Goal: Information Seeking & Learning: Learn about a topic

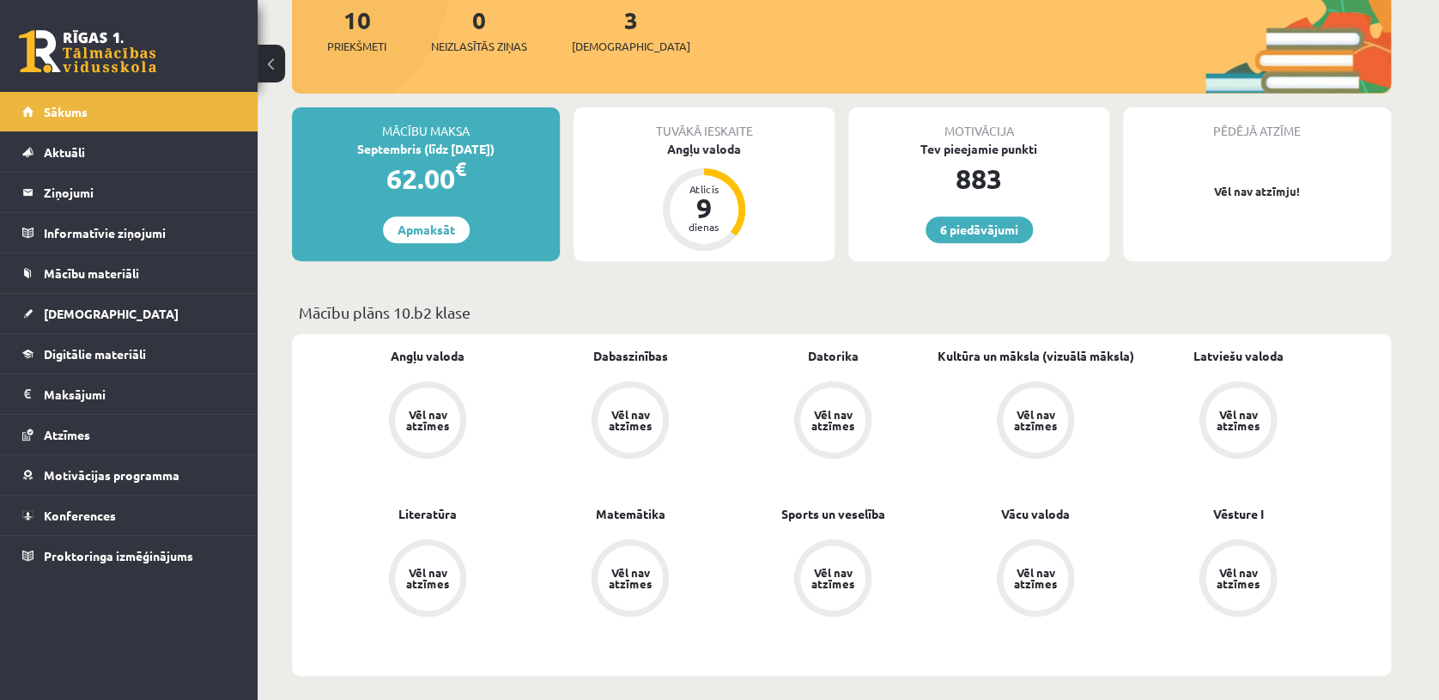
scroll to position [257, 0]
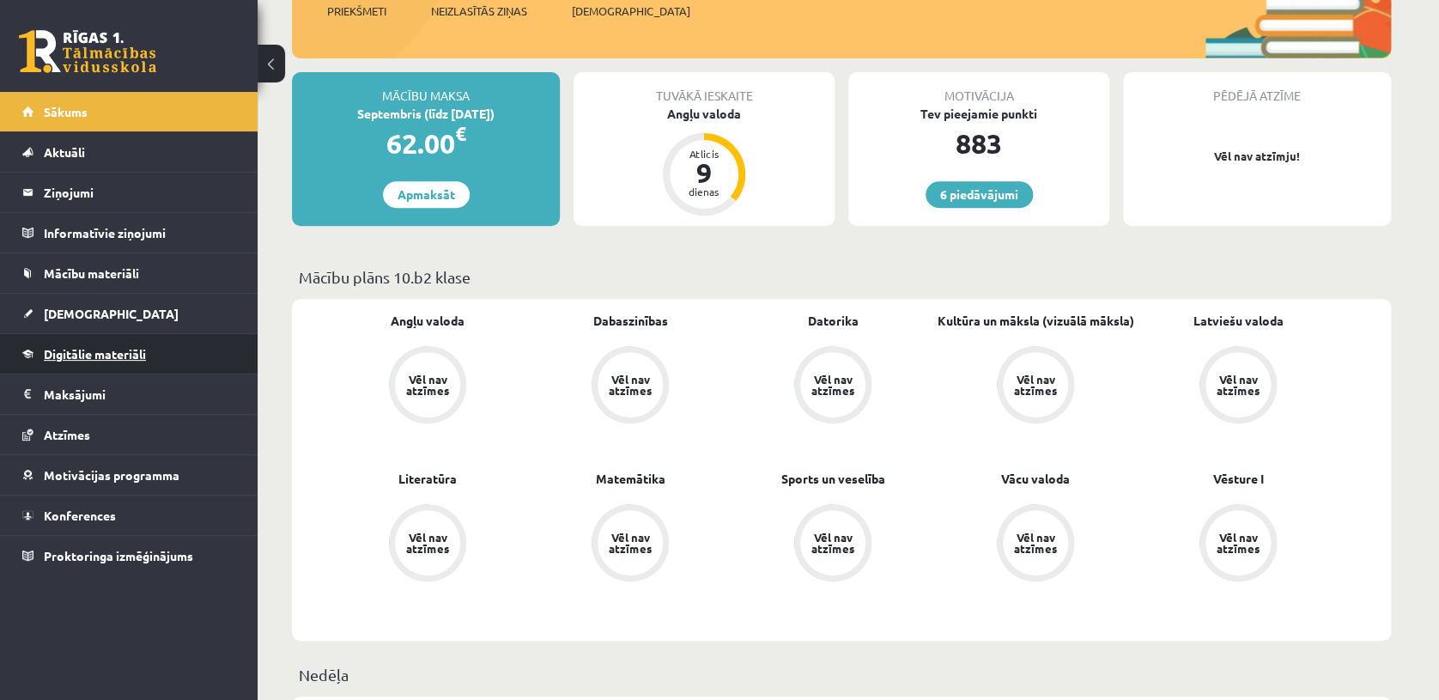
click at [128, 349] on span "Digitālie materiāli" at bounding box center [95, 353] width 102 height 15
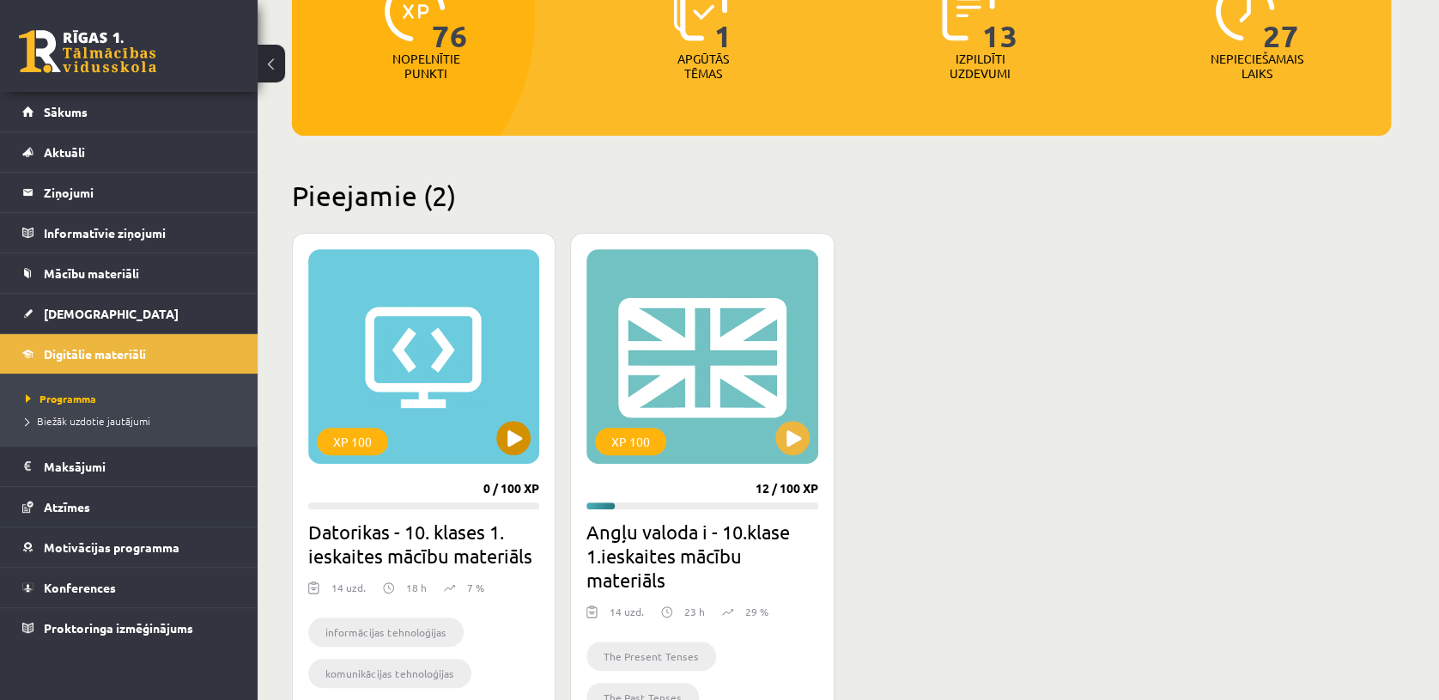
click at [485, 377] on div "XP 100" at bounding box center [423, 356] width 231 height 215
click at [435, 345] on div "XP 100" at bounding box center [423, 356] width 231 height 215
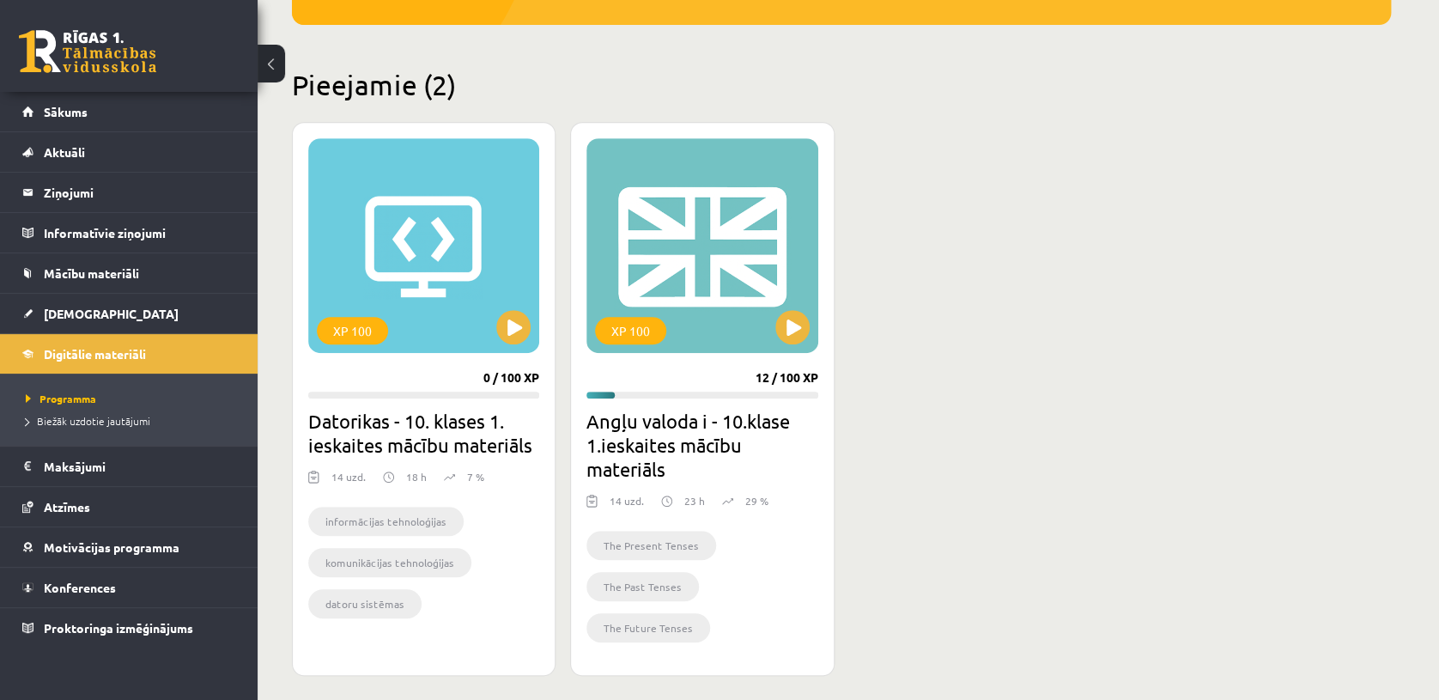
scroll to position [357, 0]
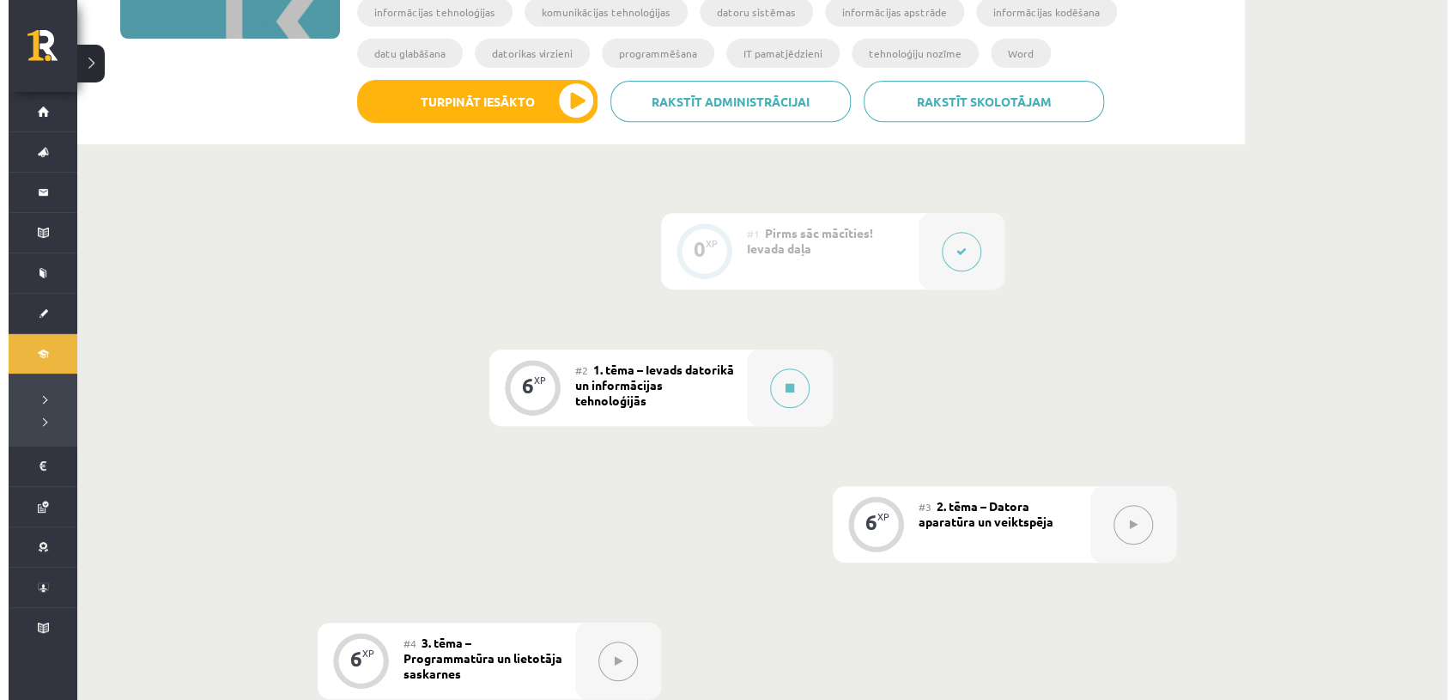
scroll to position [382, 0]
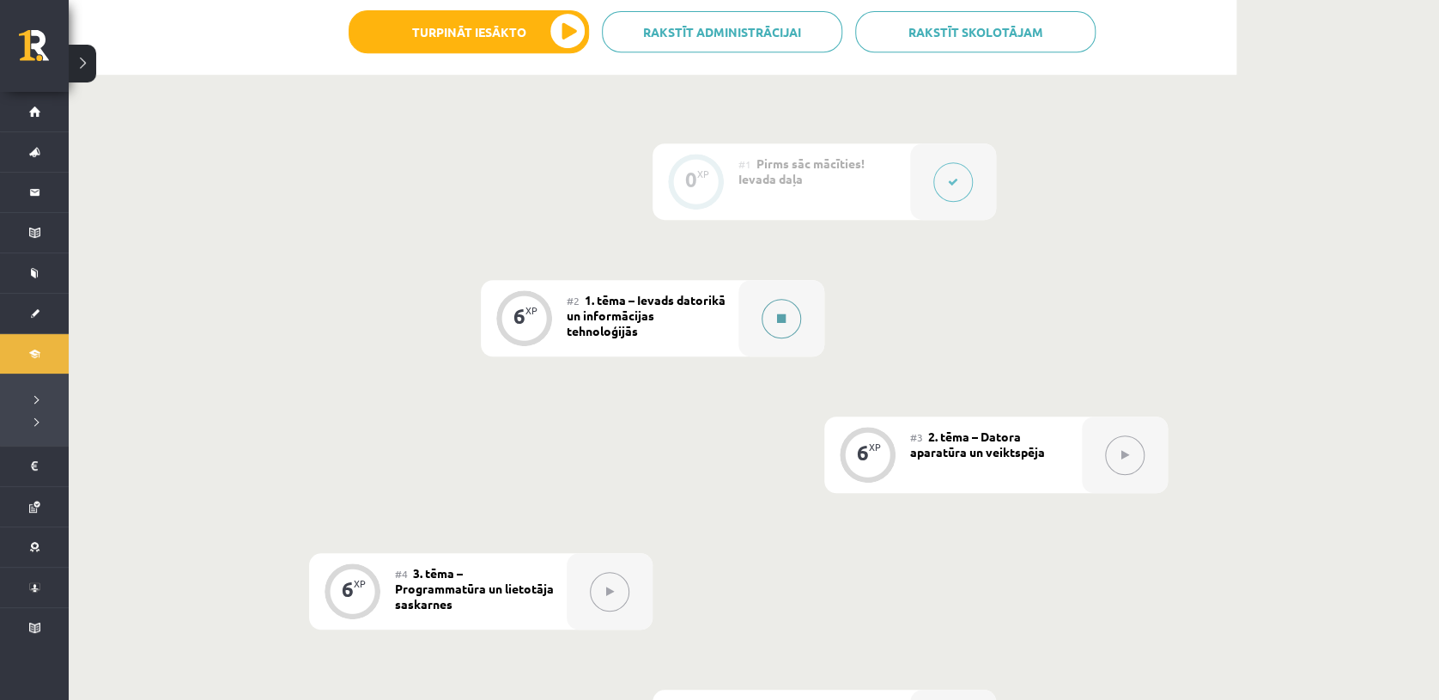
click at [769, 339] on div at bounding box center [781, 318] width 86 height 76
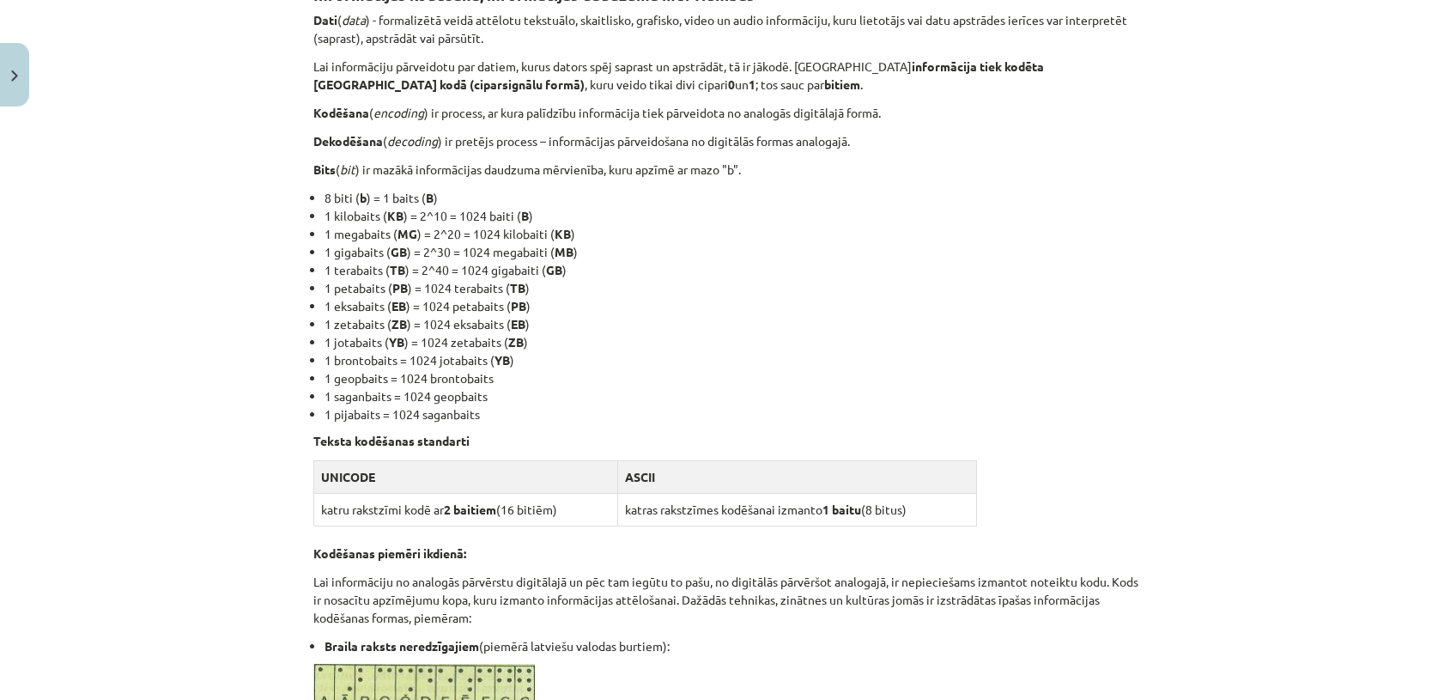
scroll to position [350, 0]
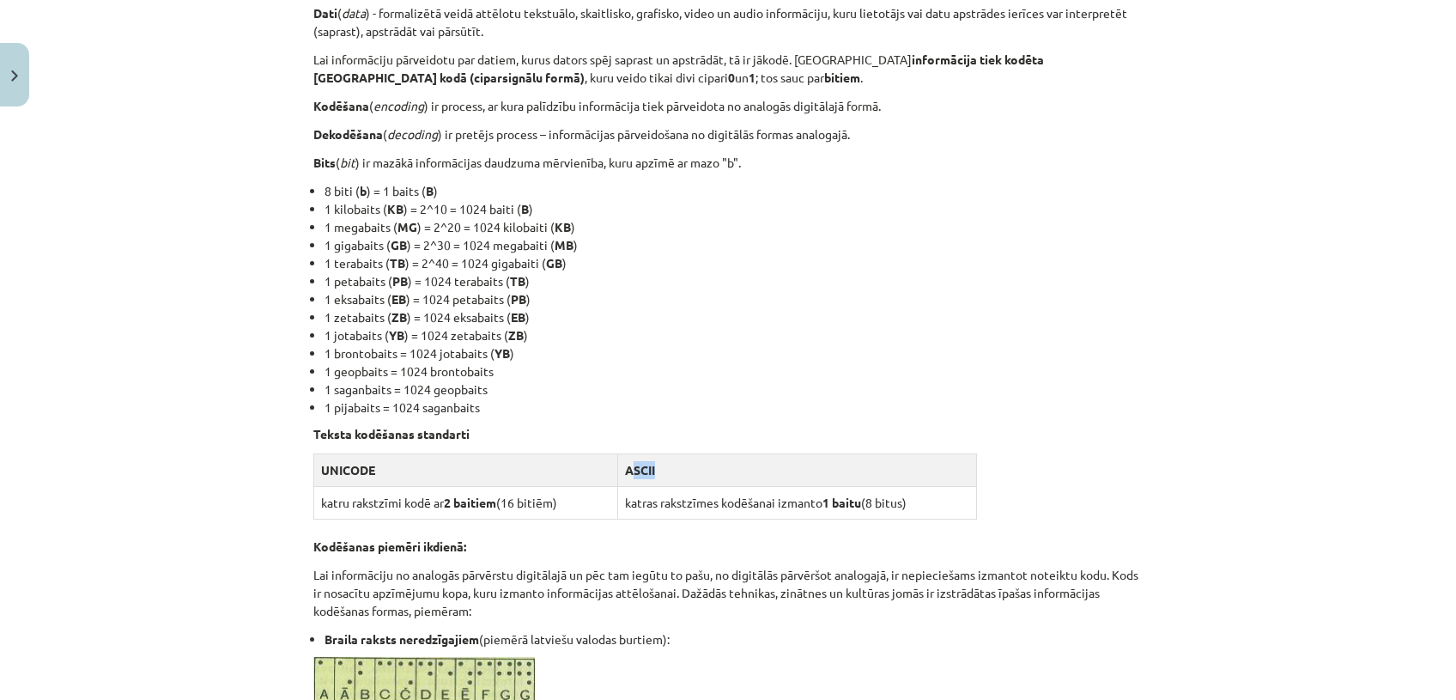
drag, startPoint x: 623, startPoint y: 465, endPoint x: 742, endPoint y: 483, distance: 120.0
click at [742, 483] on th "ASCII" at bounding box center [796, 469] width 359 height 33
click at [752, 410] on li "1 pijabaits = 1024 saganbaits" at bounding box center [734, 407] width 818 height 18
